Goal: Transaction & Acquisition: Purchase product/service

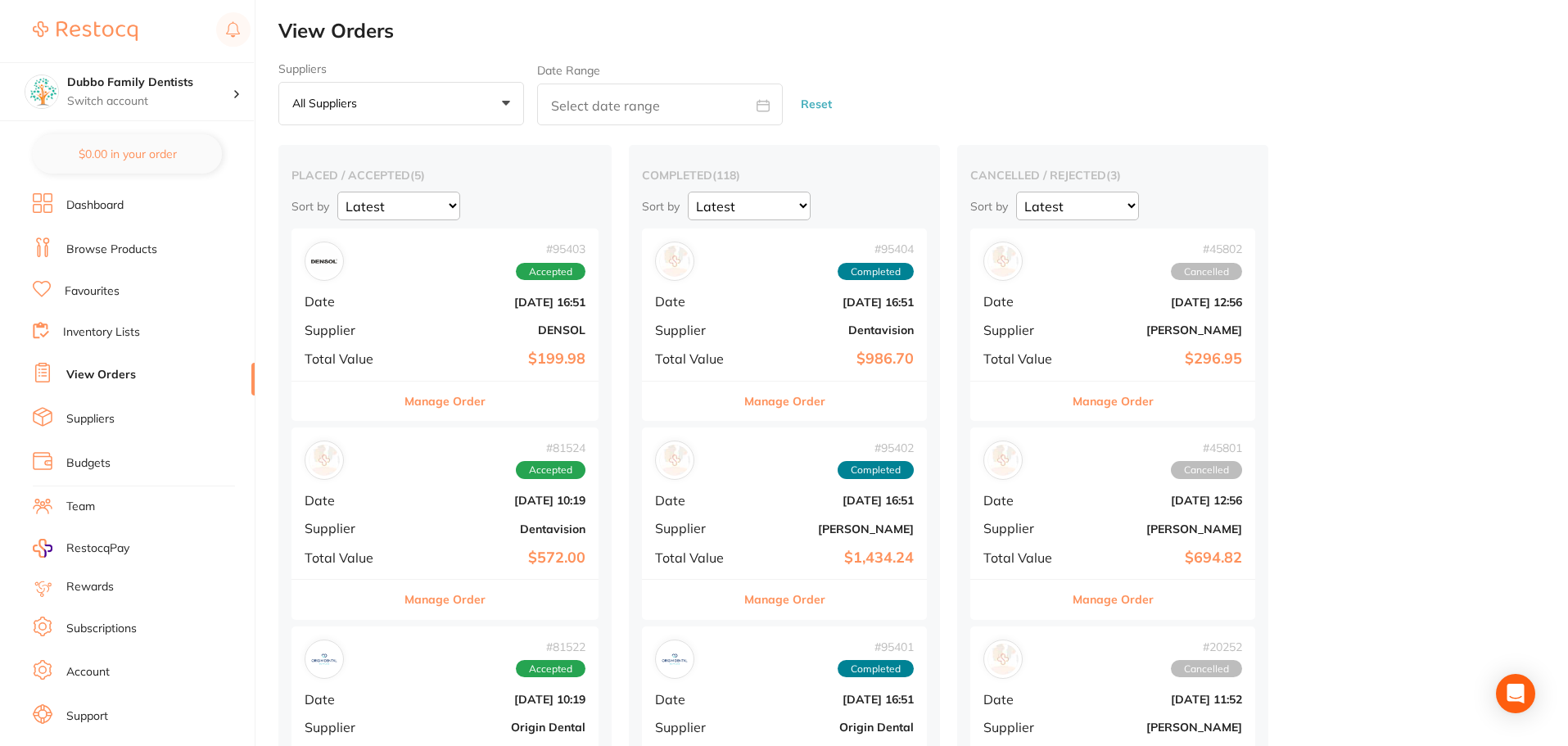
scroll to position [28, 0]
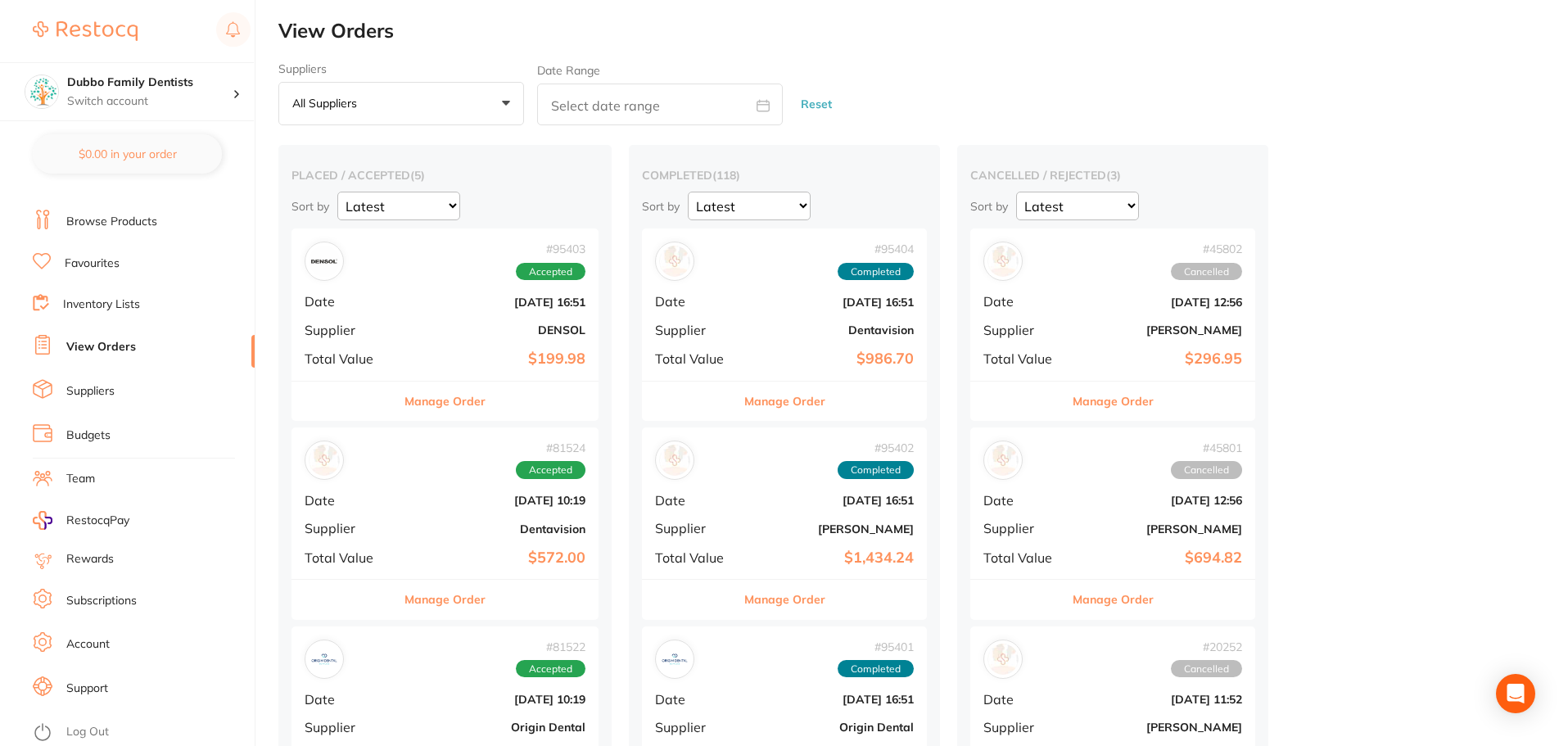
click at [101, 223] on link "Browse Products" at bounding box center [111, 222] width 91 height 17
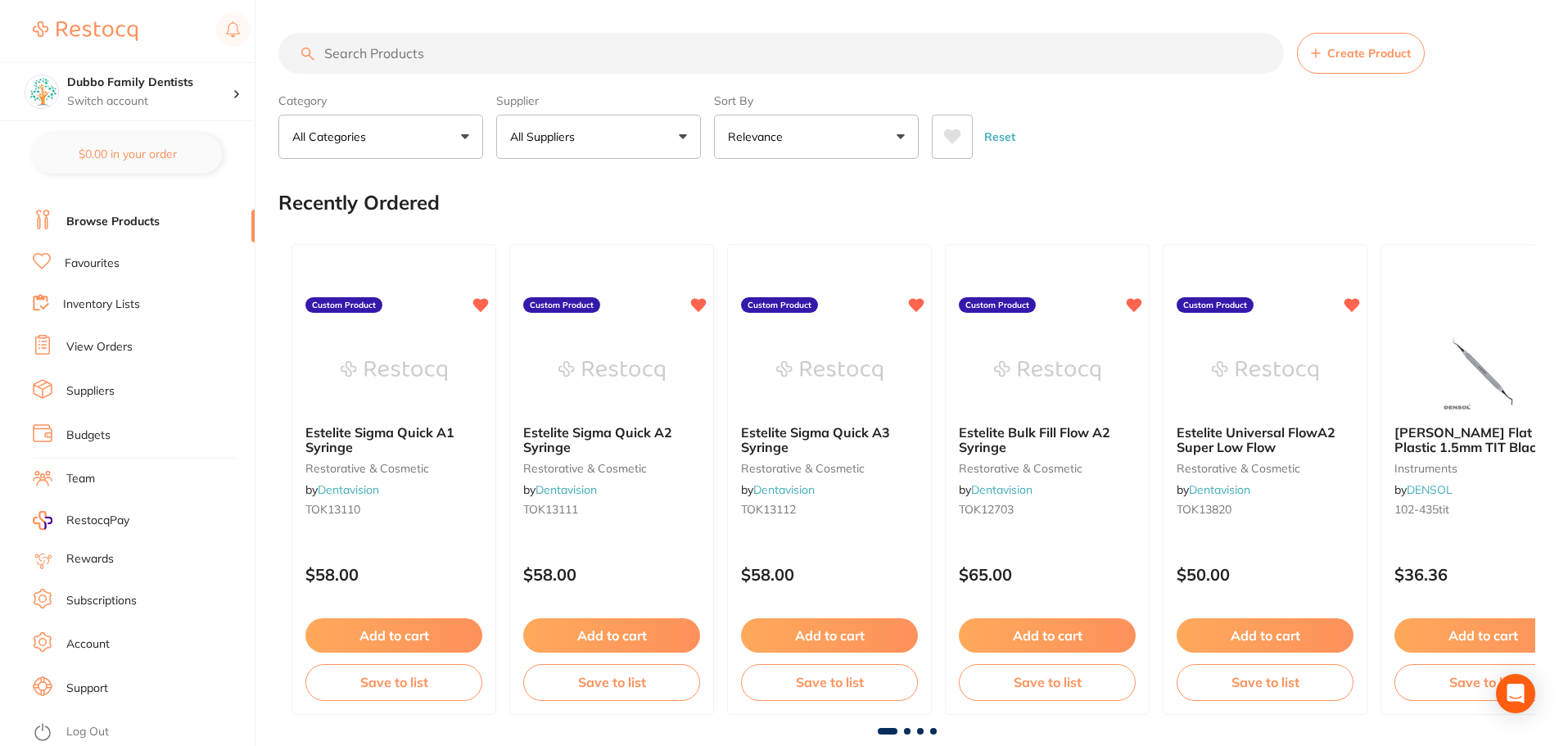
click at [497, 51] on input "search" at bounding box center [781, 52] width 1005 height 41
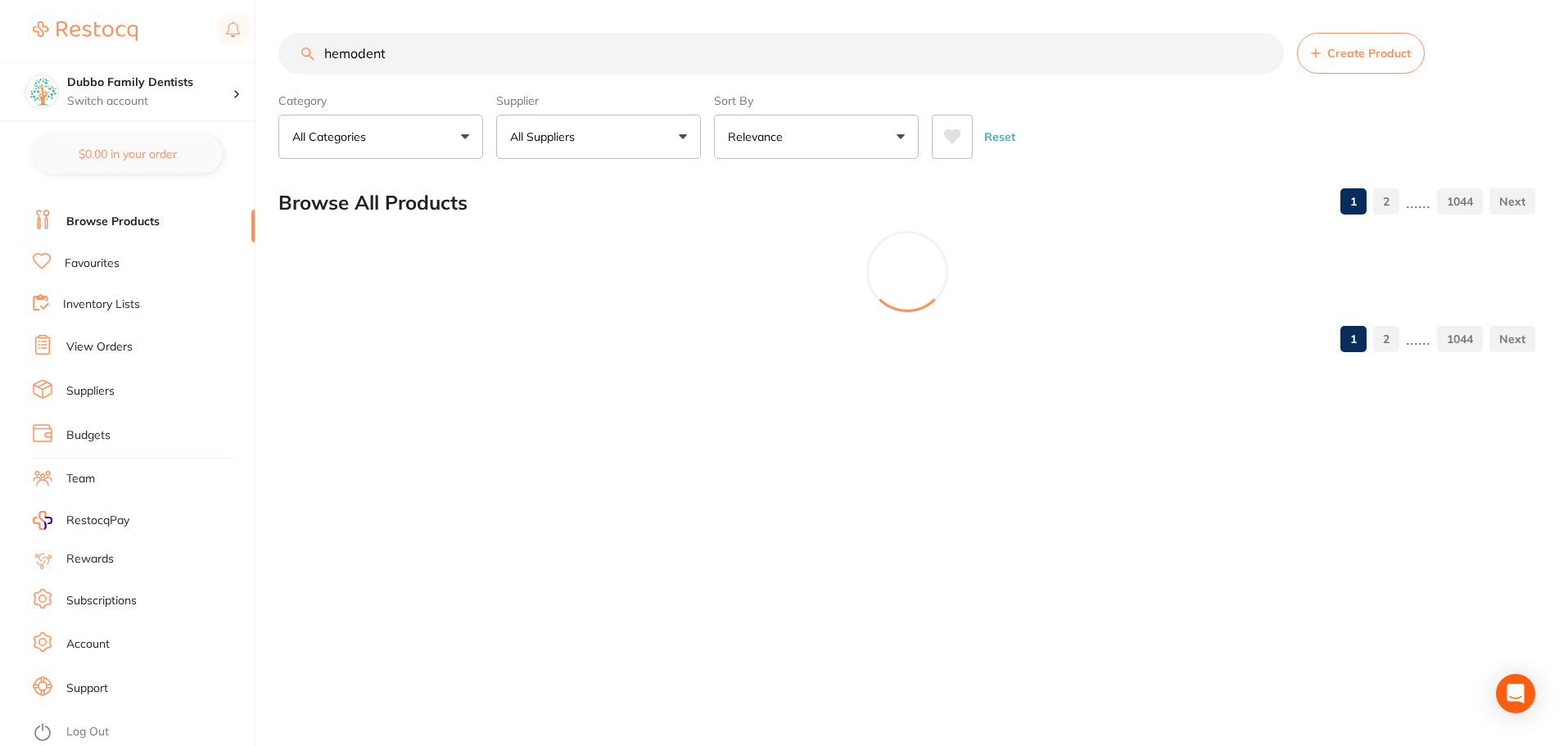
type input "hemodent"
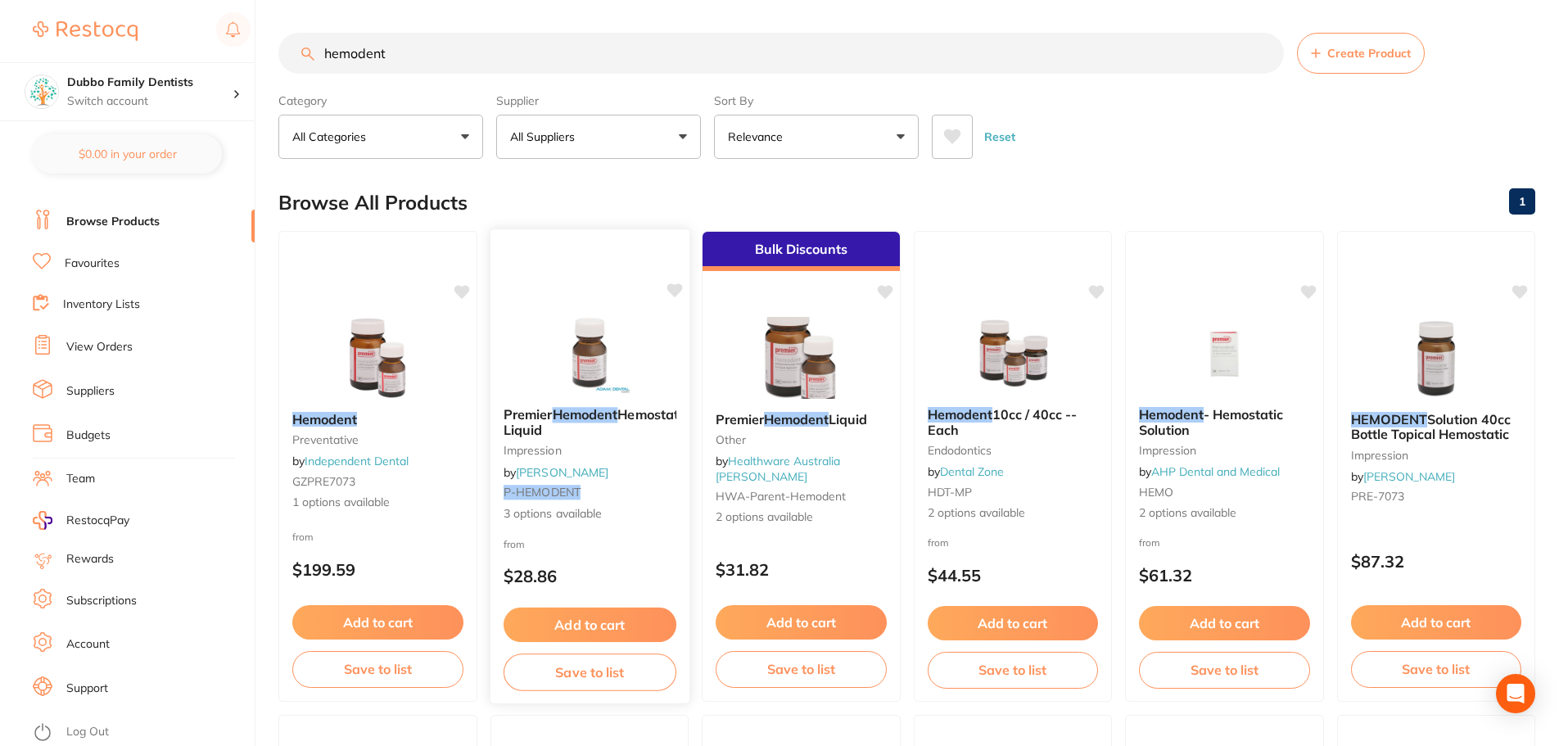
click at [573, 387] on img at bounding box center [589, 353] width 107 height 83
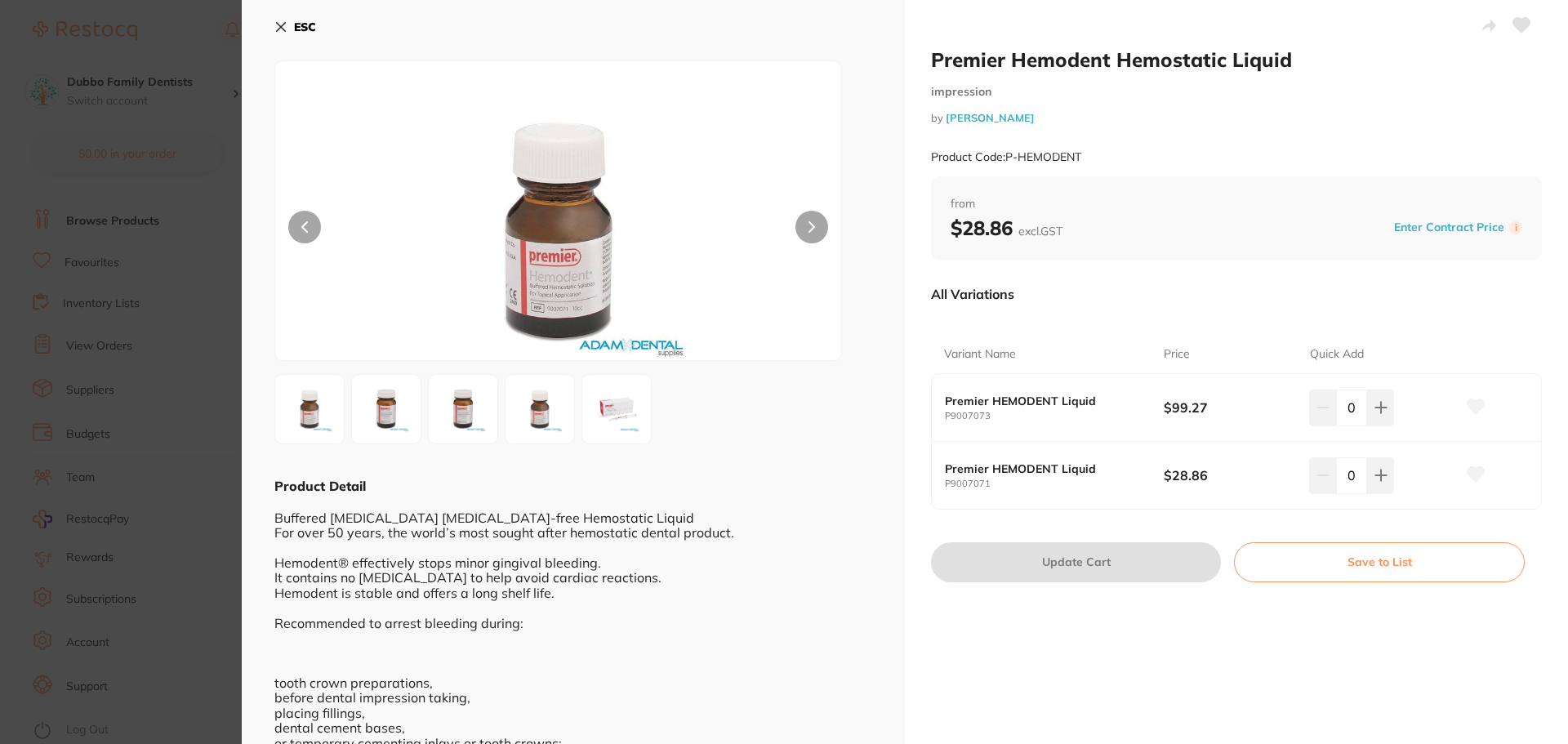
click at [414, 418] on img at bounding box center [386, 408] width 59 height 59
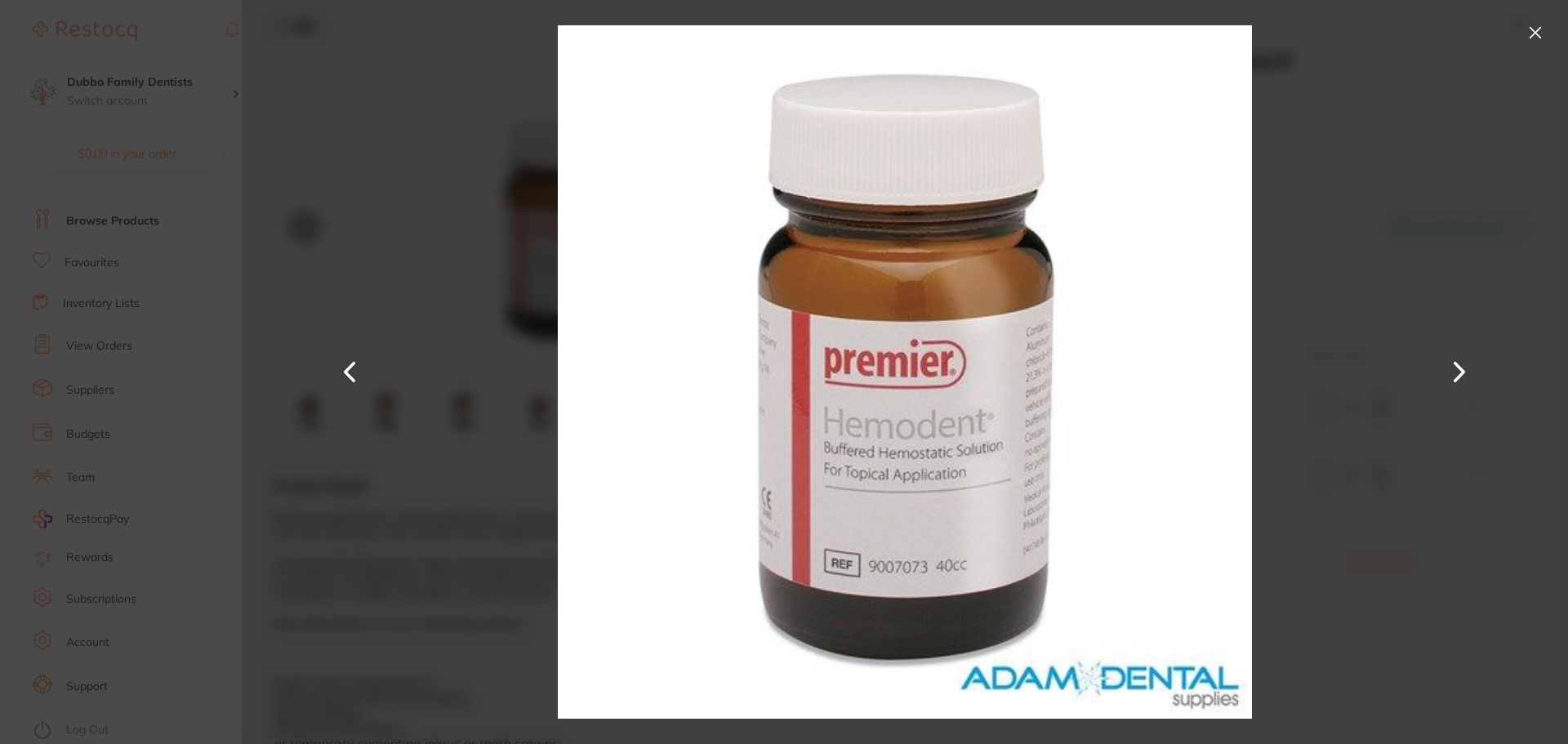
click at [1471, 374] on button at bounding box center [1459, 372] width 39 height 372
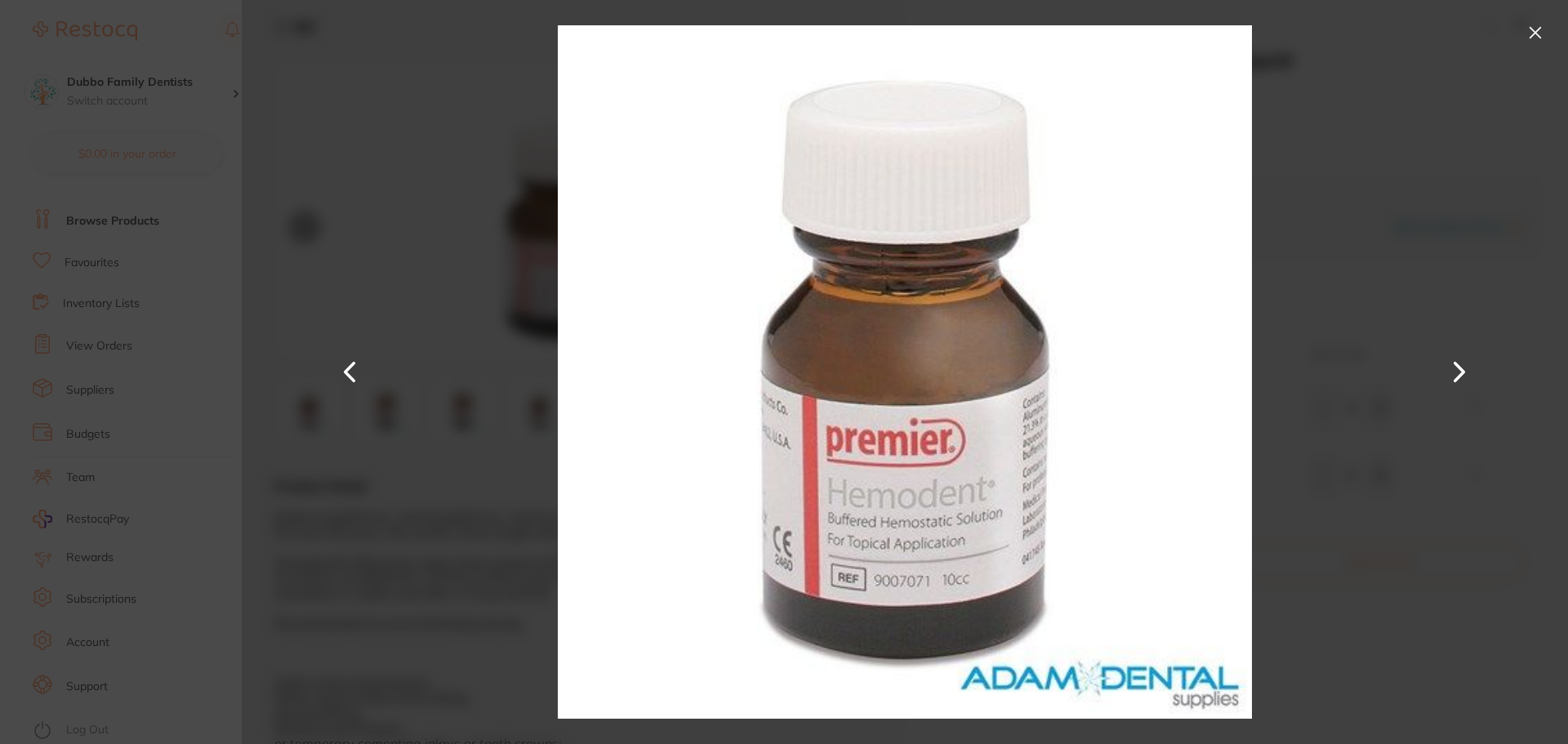
click at [1529, 32] on button at bounding box center [1535, 33] width 27 height 27
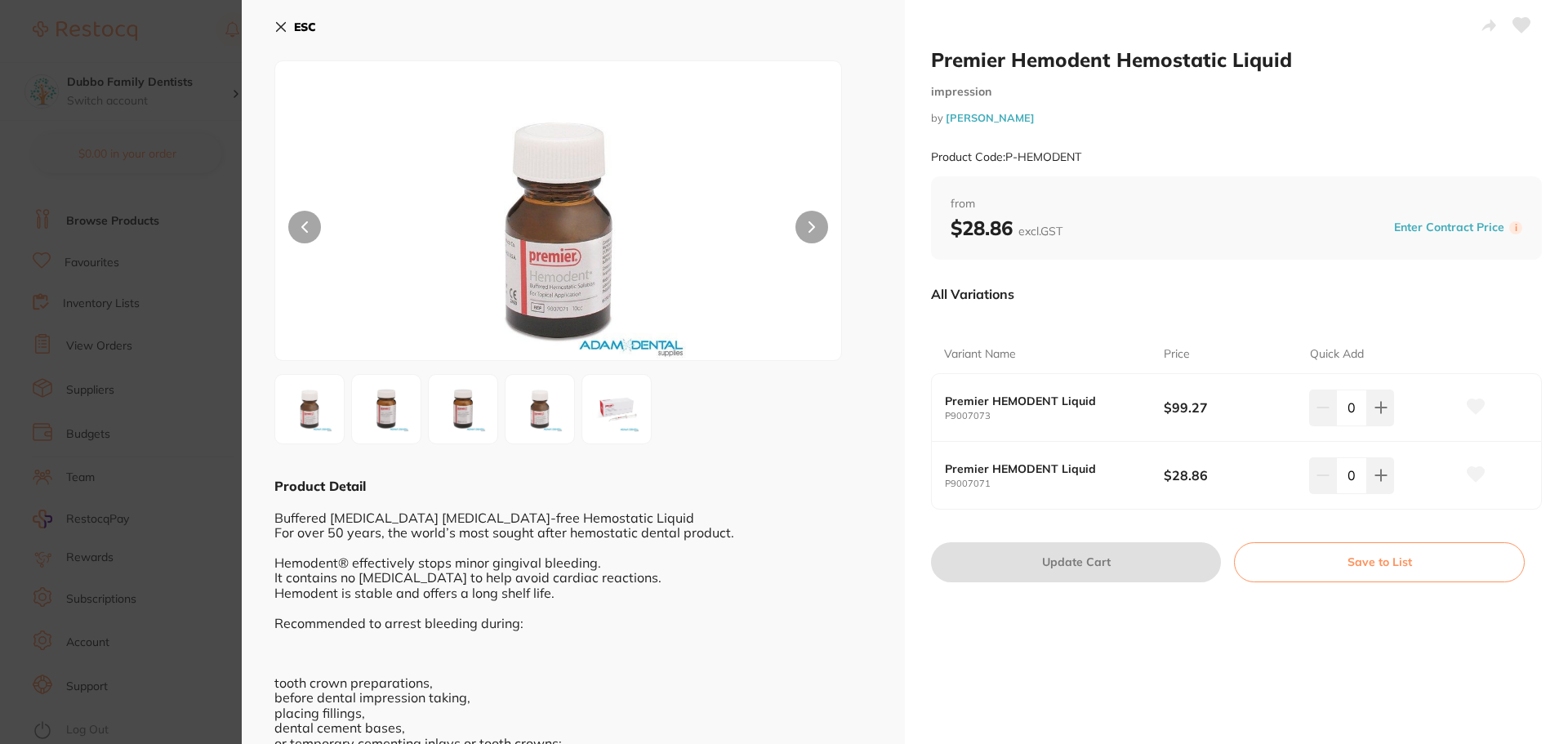
click at [297, 418] on img at bounding box center [309, 408] width 59 height 59
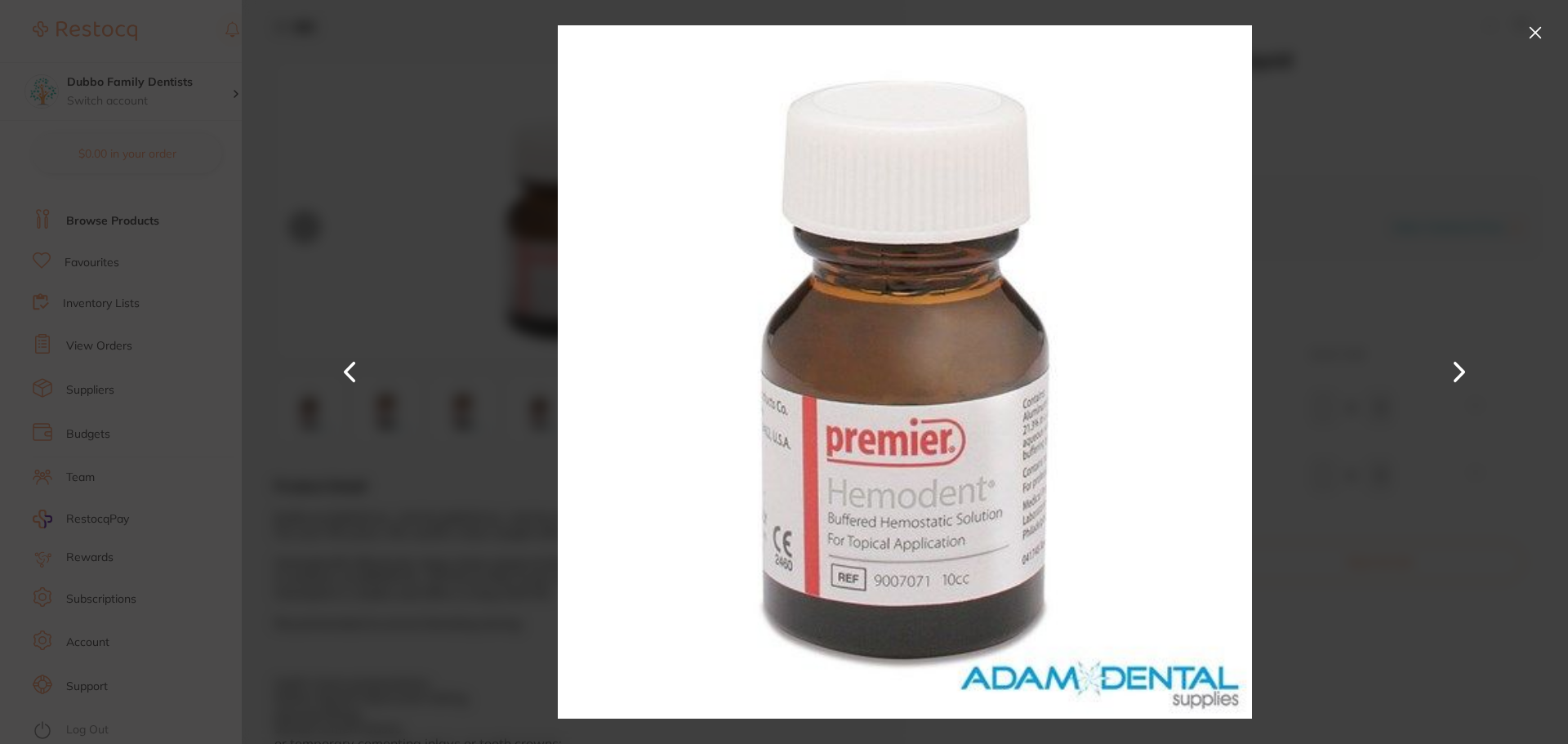
click at [1461, 241] on button at bounding box center [1459, 372] width 39 height 372
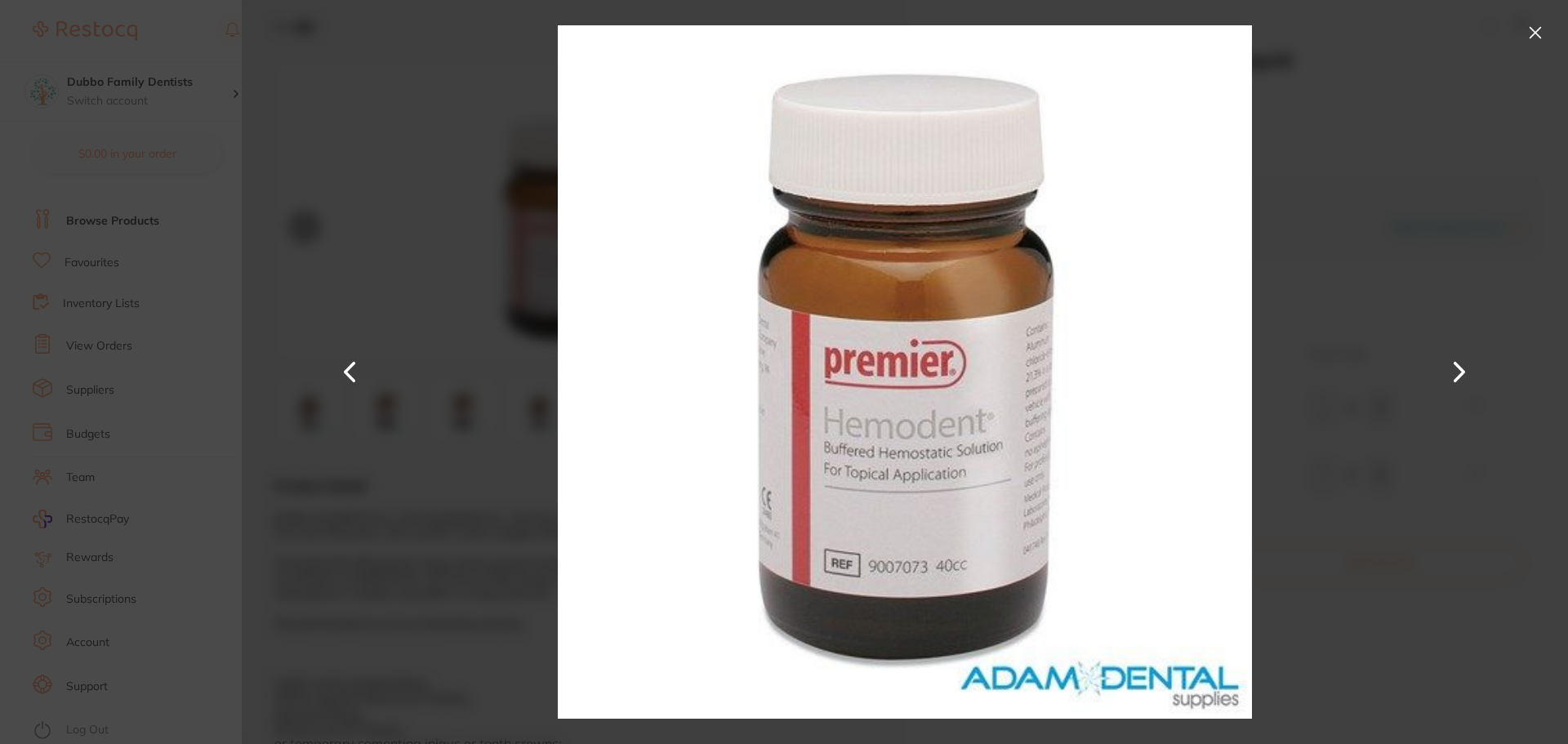
click at [1532, 30] on button at bounding box center [1535, 33] width 27 height 27
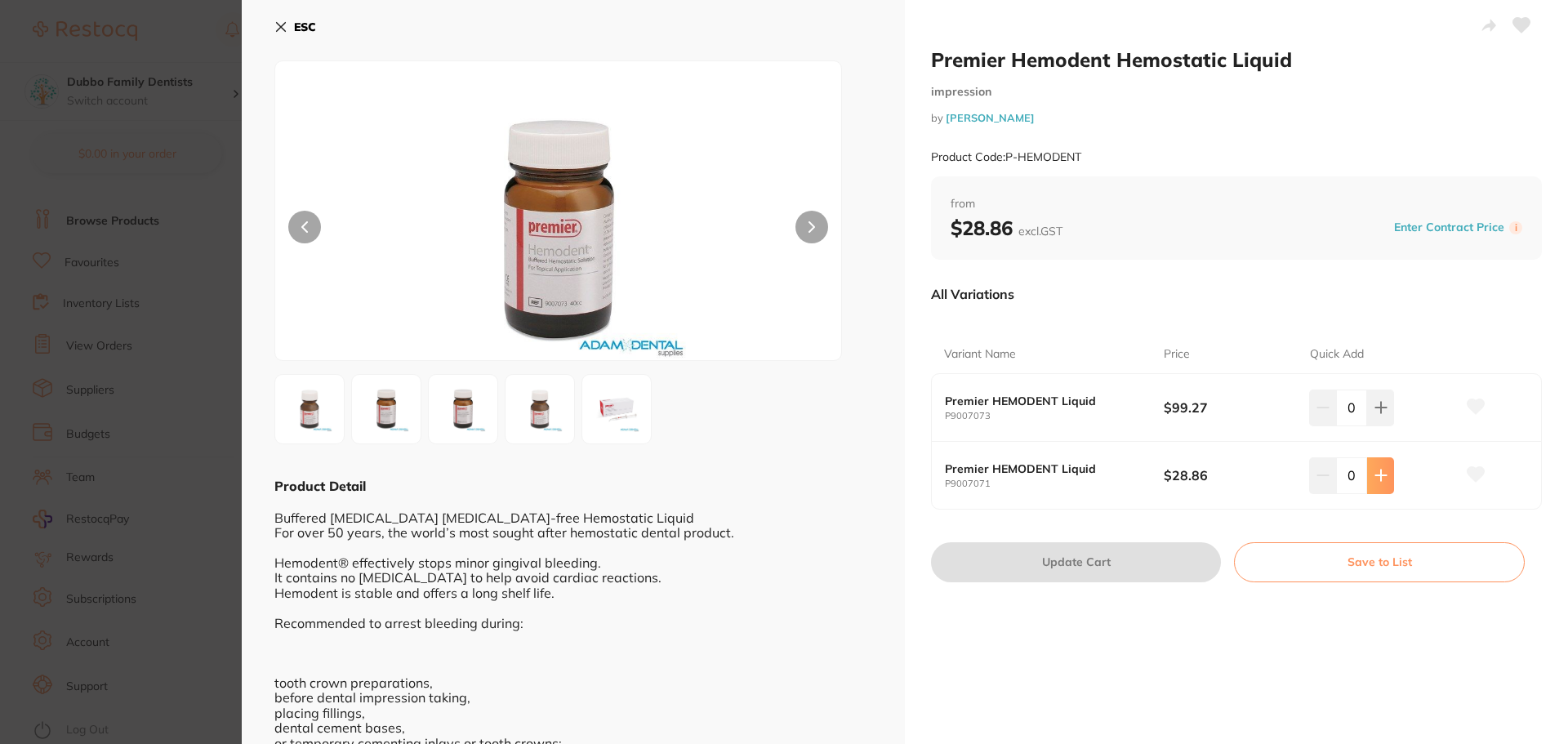
click at [1368, 473] on button at bounding box center [1380, 475] width 27 height 36
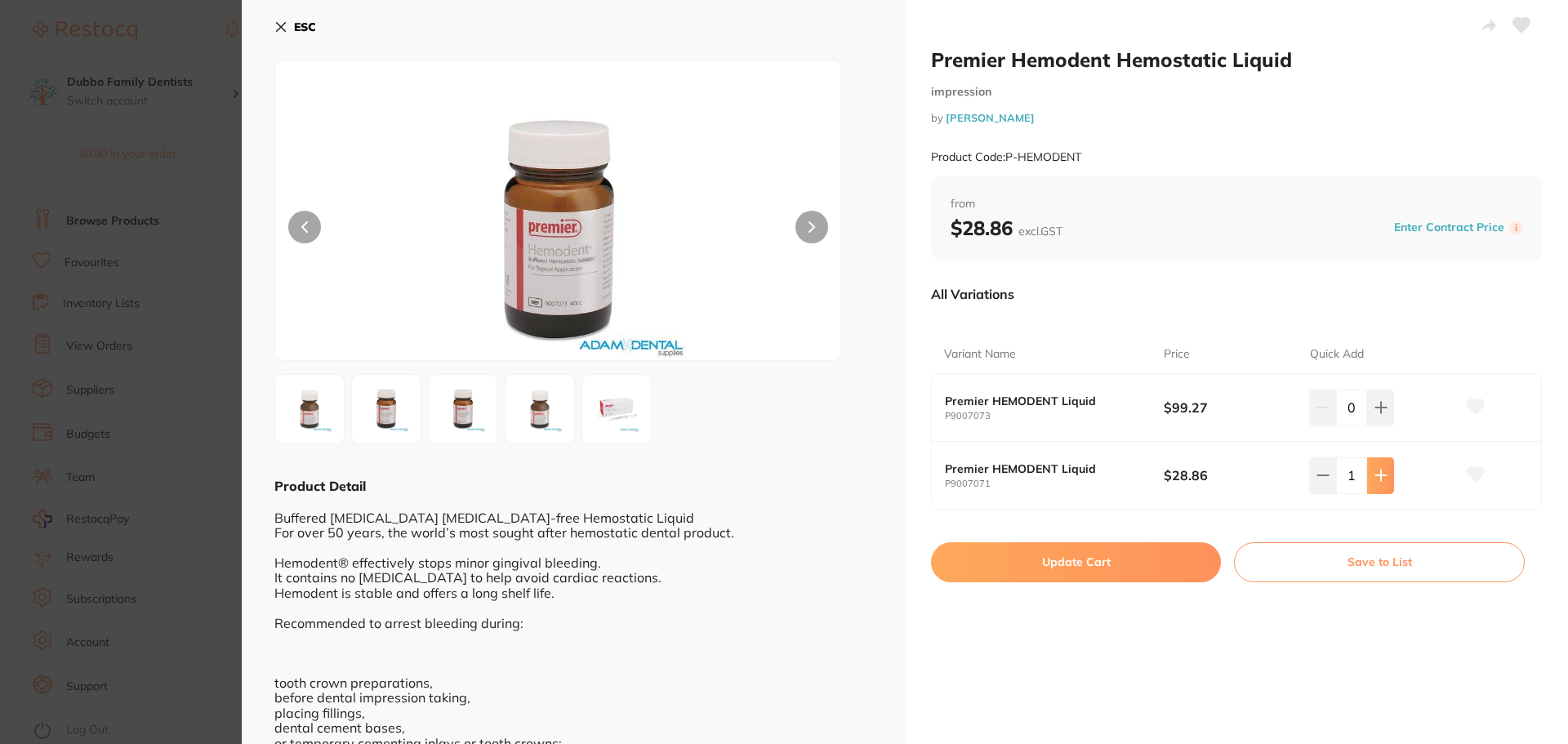
click at [1368, 473] on button at bounding box center [1380, 475] width 27 height 36
type input "2"
click at [1120, 559] on button "Update Cart" at bounding box center [1076, 562] width 290 height 39
checkbox input "false"
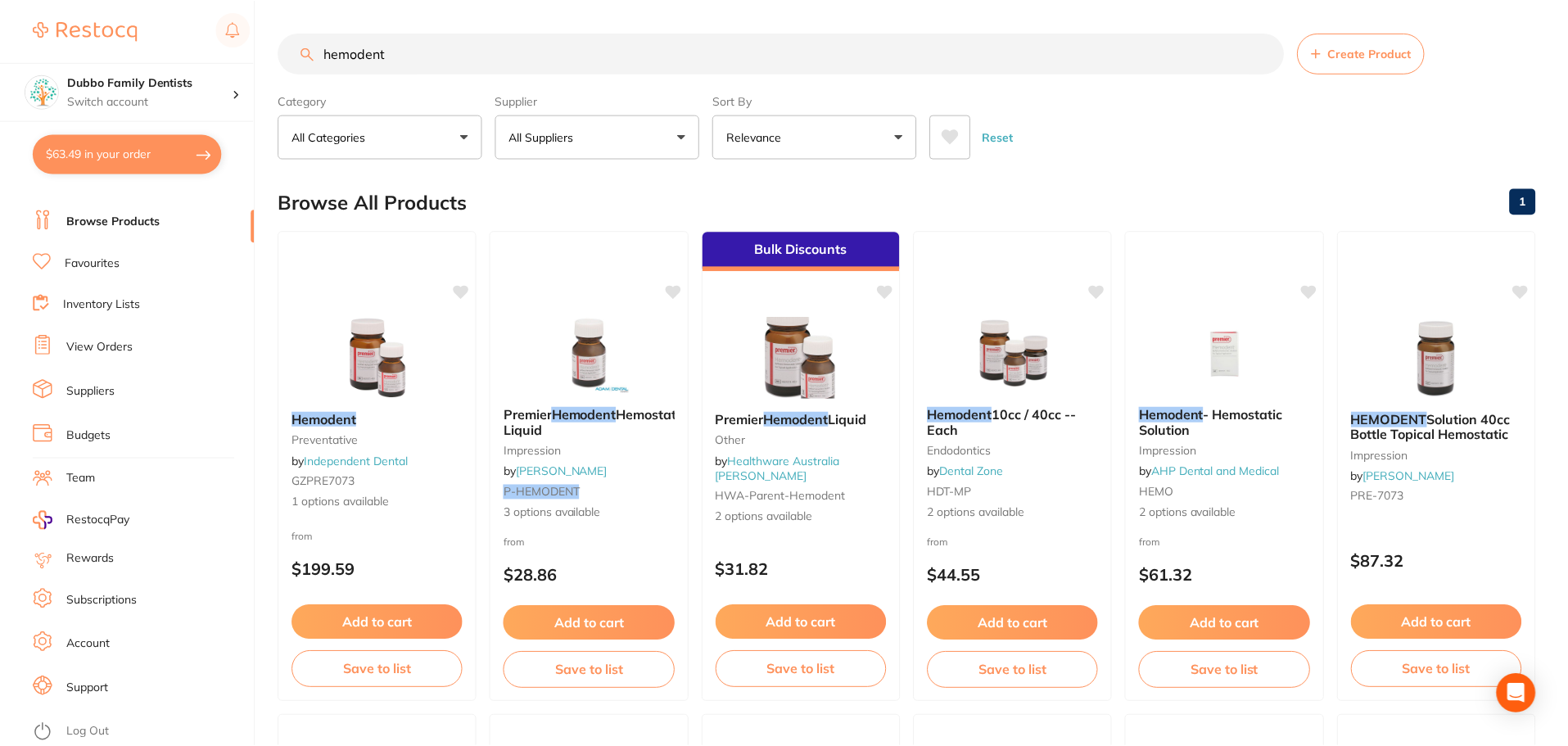
scroll to position [1, 0]
drag, startPoint x: 448, startPoint y: 52, endPoint x: 242, endPoint y: 53, distance: 206.0
click at [242, 53] on div "$63.49 Dubbo Family Dentists Switch account Dubbo Family Dentists $63.49 in you…" at bounding box center [784, 372] width 1568 height 746
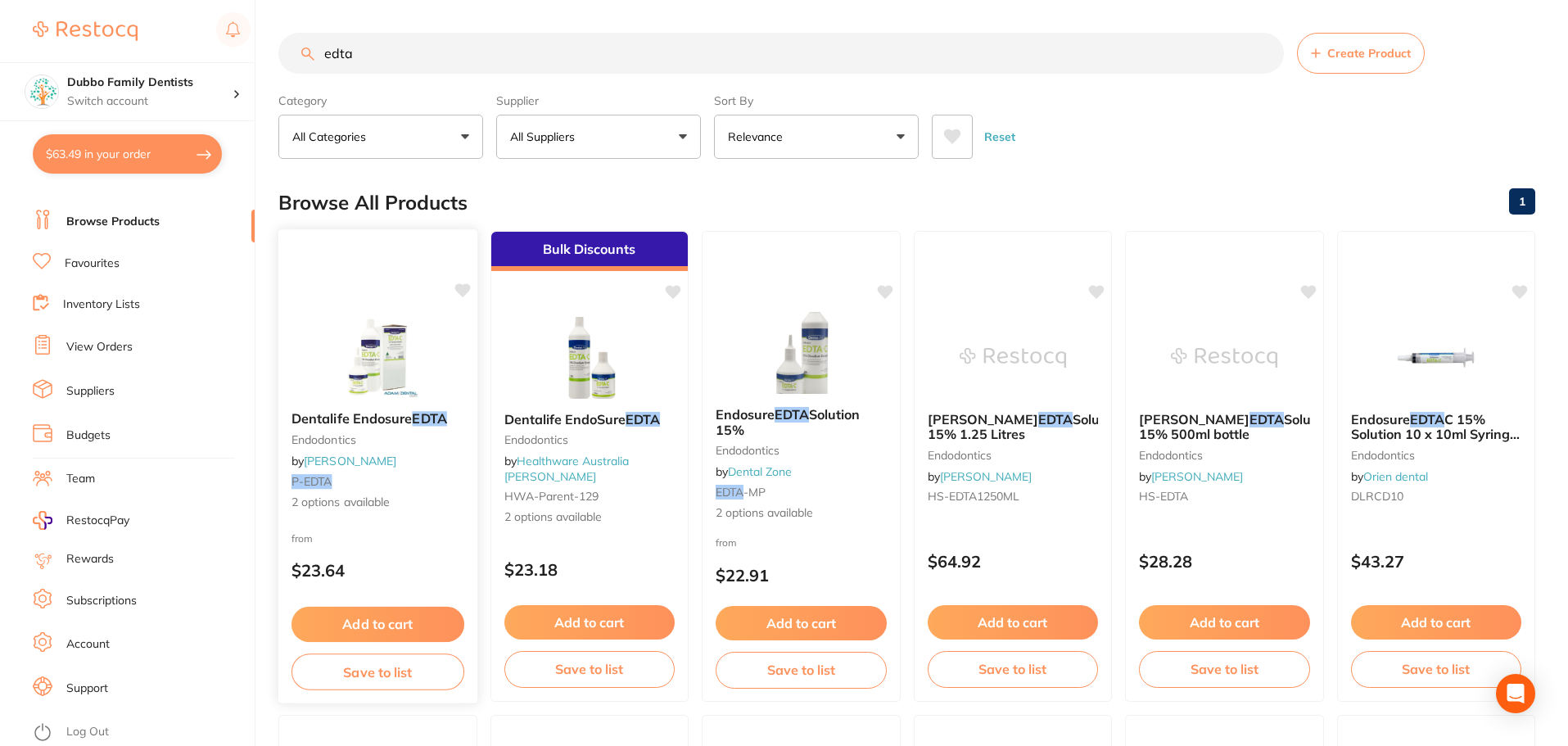
type input "edta"
click at [354, 325] on img at bounding box center [377, 357] width 107 height 83
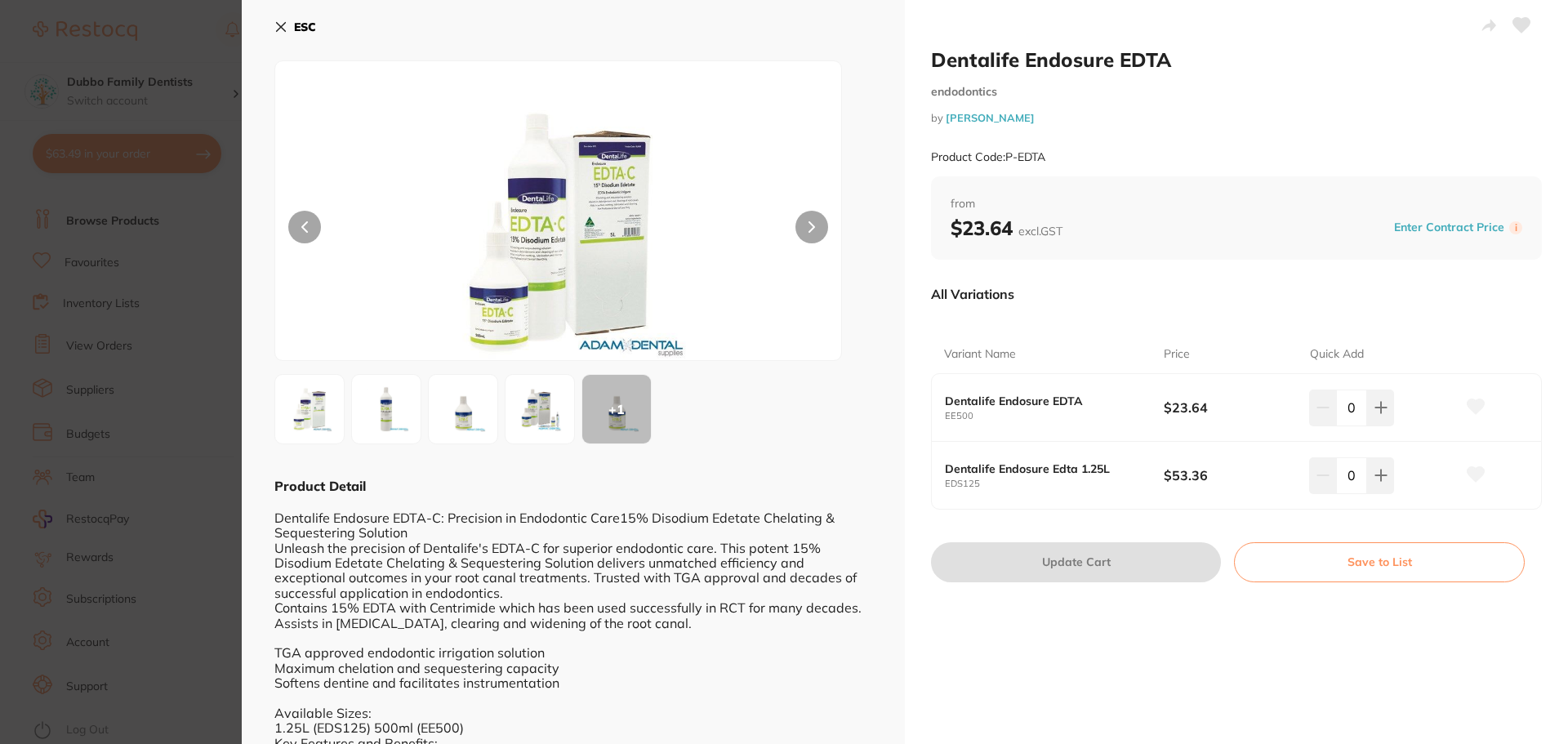
scroll to position [82, 0]
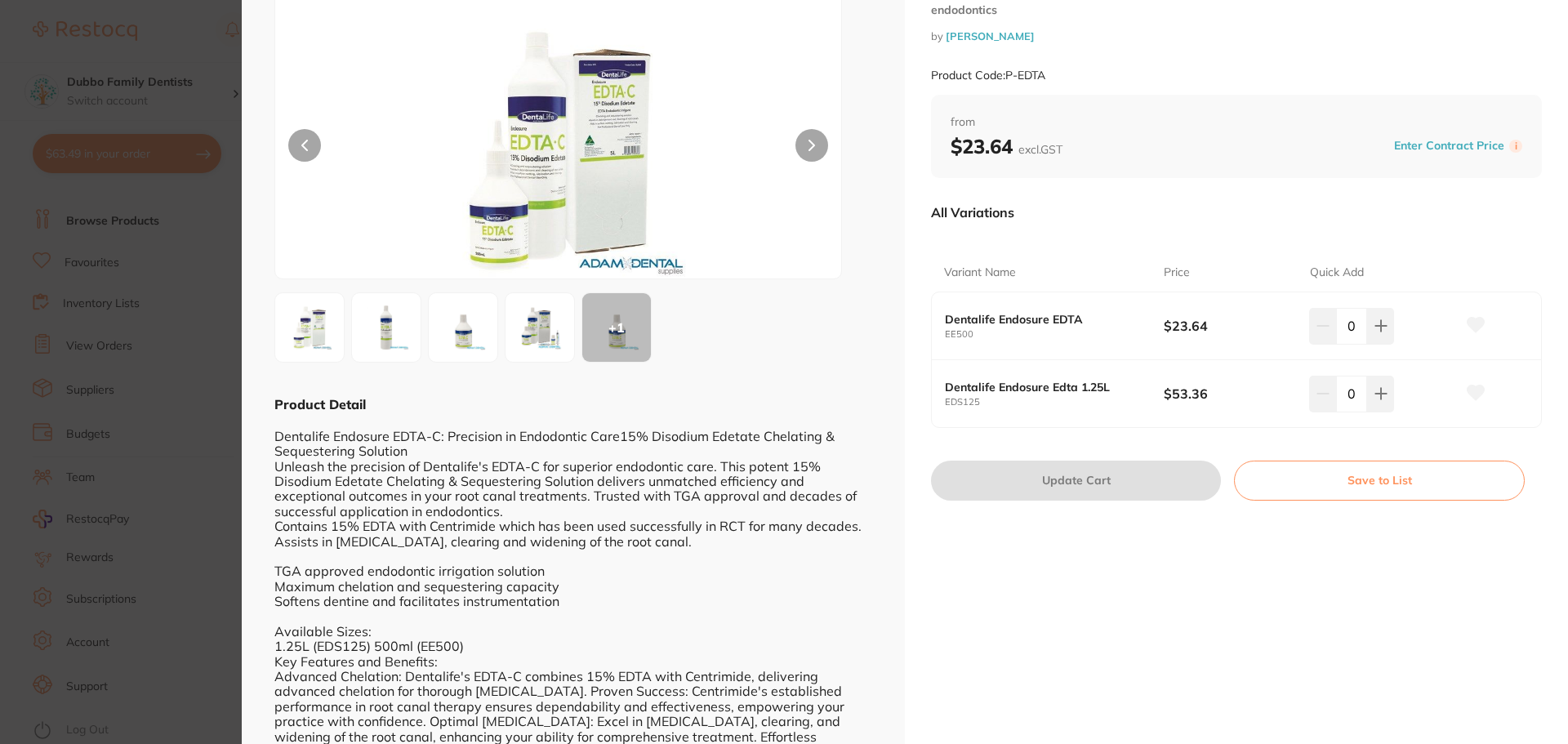
click at [158, 502] on section "Dentalife Endosure EDTA endodontics by [PERSON_NAME] Product Code: P-EDTA ESC +…" at bounding box center [784, 372] width 1568 height 744
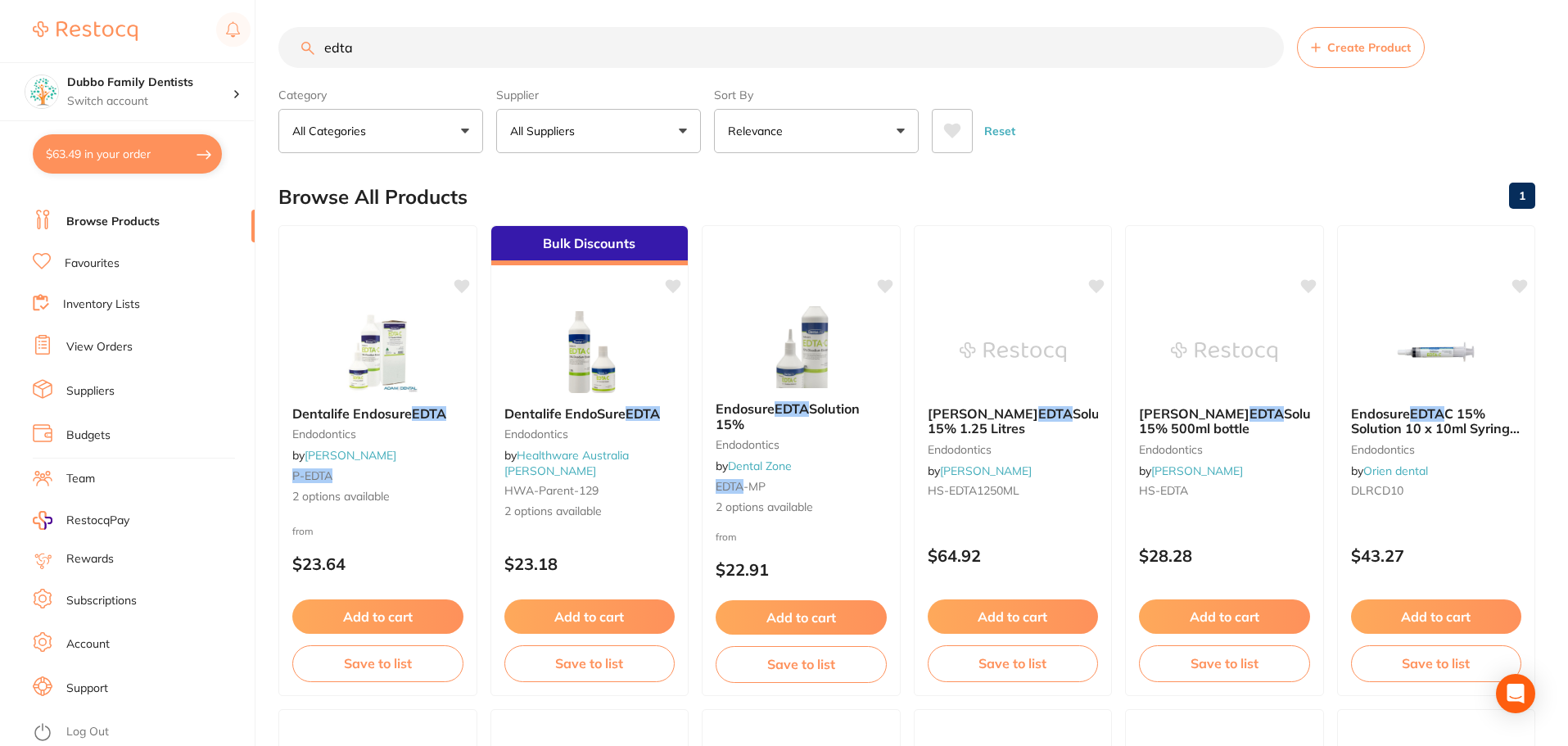
scroll to position [1, 0]
